Goal: Task Accomplishment & Management: Manage account settings

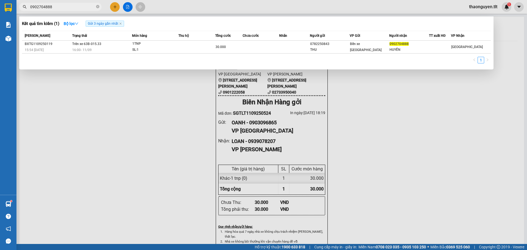
click at [479, 9] on div at bounding box center [263, 125] width 527 height 250
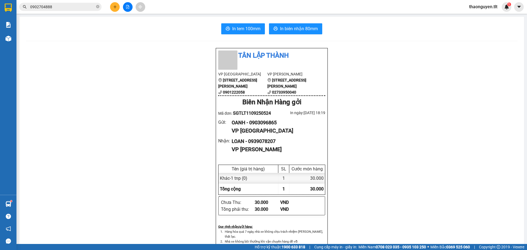
drag, startPoint x: 484, startPoint y: 4, endPoint x: 487, endPoint y: 7, distance: 4.0
click at [485, 4] on span "thaonguyen.tlt" at bounding box center [483, 6] width 37 height 7
click at [485, 15] on span "Đăng xuất" at bounding box center [486, 17] width 26 height 6
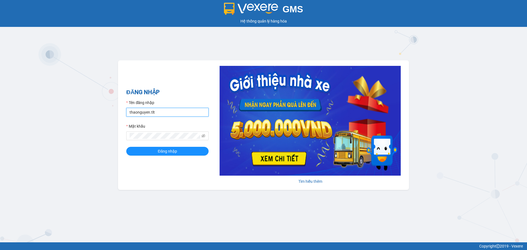
drag, startPoint x: 193, startPoint y: 112, endPoint x: 132, endPoint y: 115, distance: 61.3
click at [135, 112] on input "thaonguyen.tlt" at bounding box center [167, 112] width 82 height 9
type input "t"
click at [190, 88] on h2 "ĐĂNG NHẬP" at bounding box center [167, 92] width 82 height 9
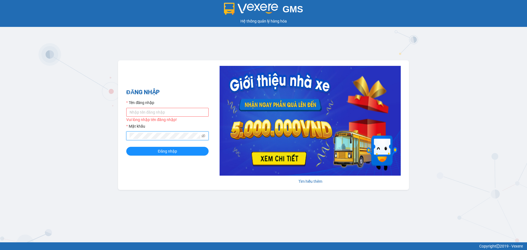
click at [88, 138] on div "GMS Hệ thống quản lý hàng hóa ĐĂNG NHẬP Tên đăng nhập Vui lòng nhập tên đăng nh…" at bounding box center [263, 121] width 527 height 242
